Goal: Browse casually

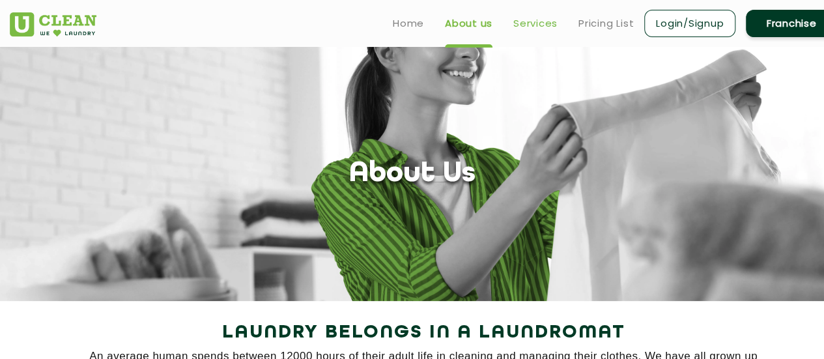
click at [530, 26] on link "Services" at bounding box center [535, 24] width 44 height 16
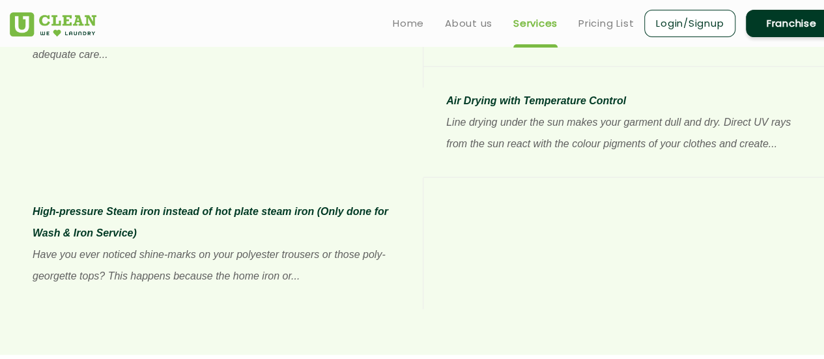
scroll to position [1042, 0]
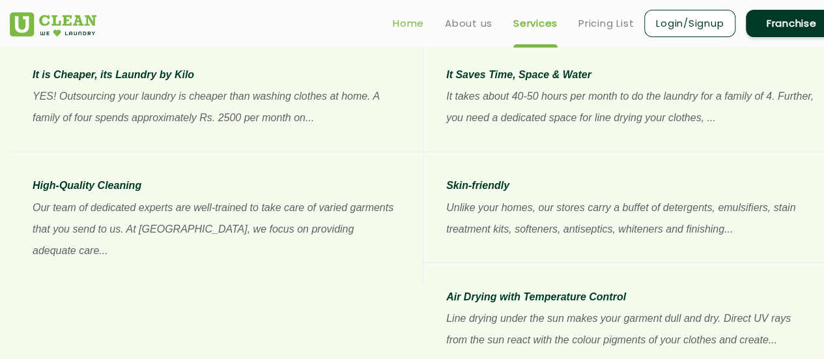
click at [394, 19] on link "Home" at bounding box center [408, 24] width 31 height 16
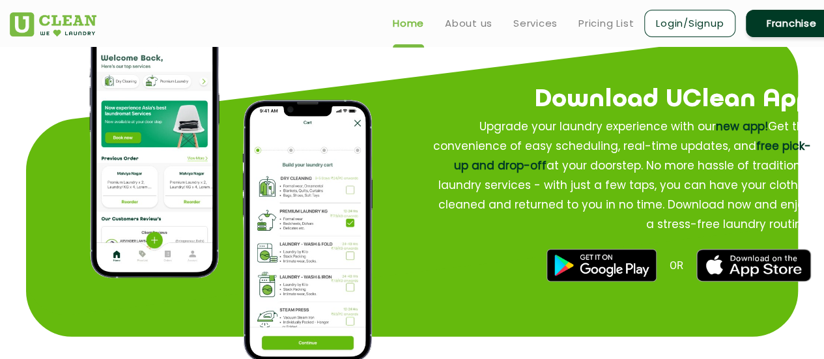
scroll to position [1497, 0]
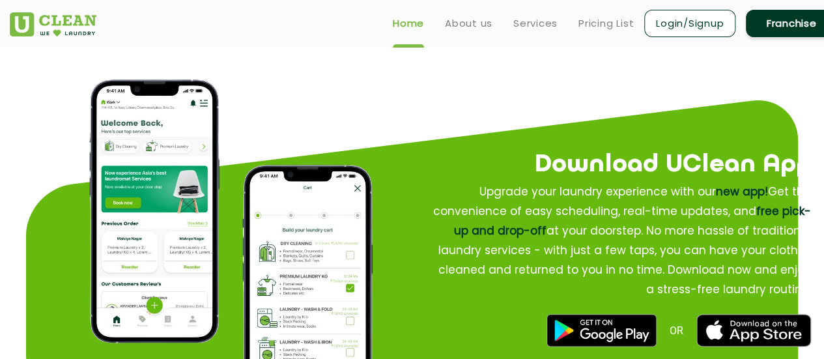
drag, startPoint x: 563, startPoint y: 157, endPoint x: 819, endPoint y: 258, distance: 275.9
click at [819, 258] on div "Download UClean App Upgrade your laundry experience with our new app! Get the c…" at bounding box center [626, 230] width 494 height 288
copy div "Download UClean App Upgrade your laundry experience with our new app! Get the c…"
